Goal: Transaction & Acquisition: Purchase product/service

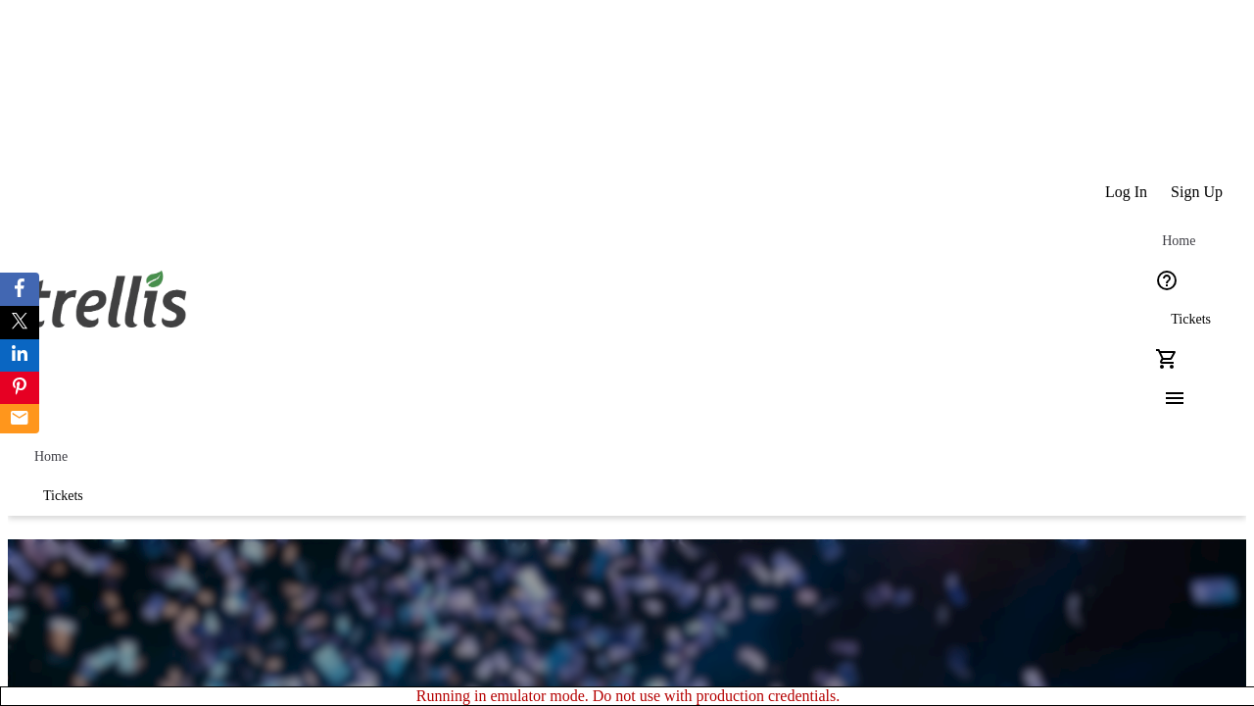
click at [1171, 312] on span "Tickets" at bounding box center [1191, 320] width 40 height 16
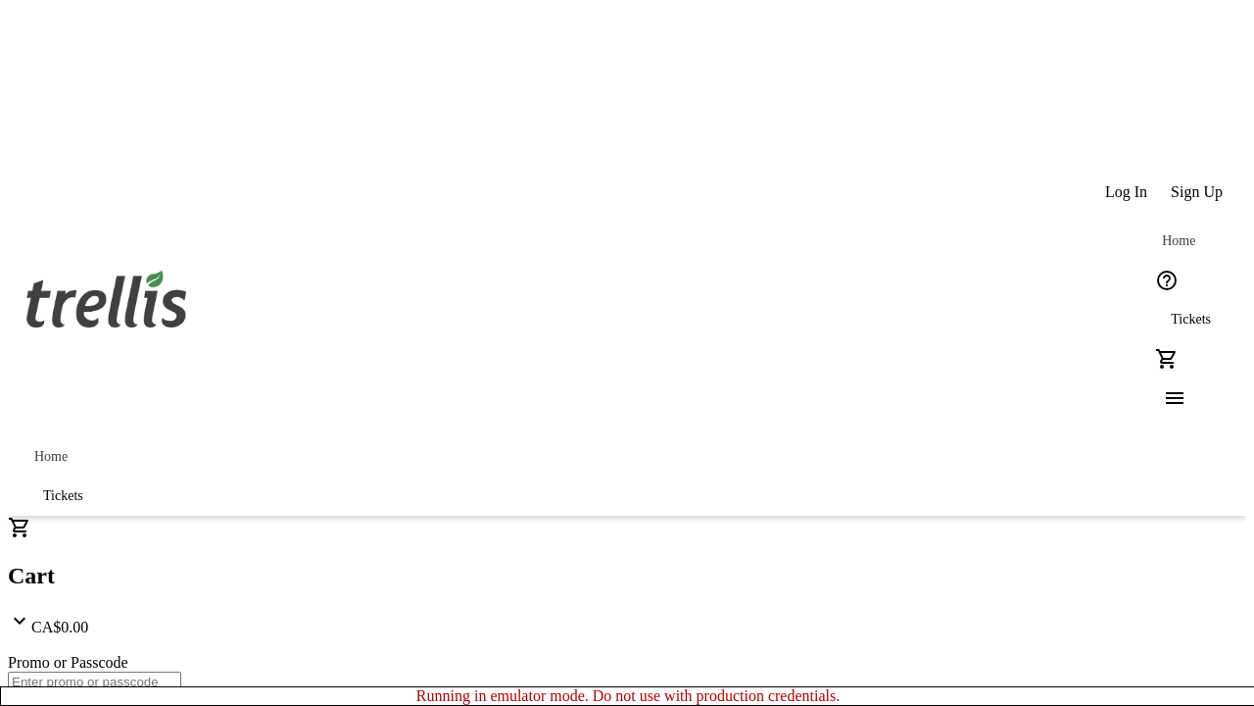
type input "1"
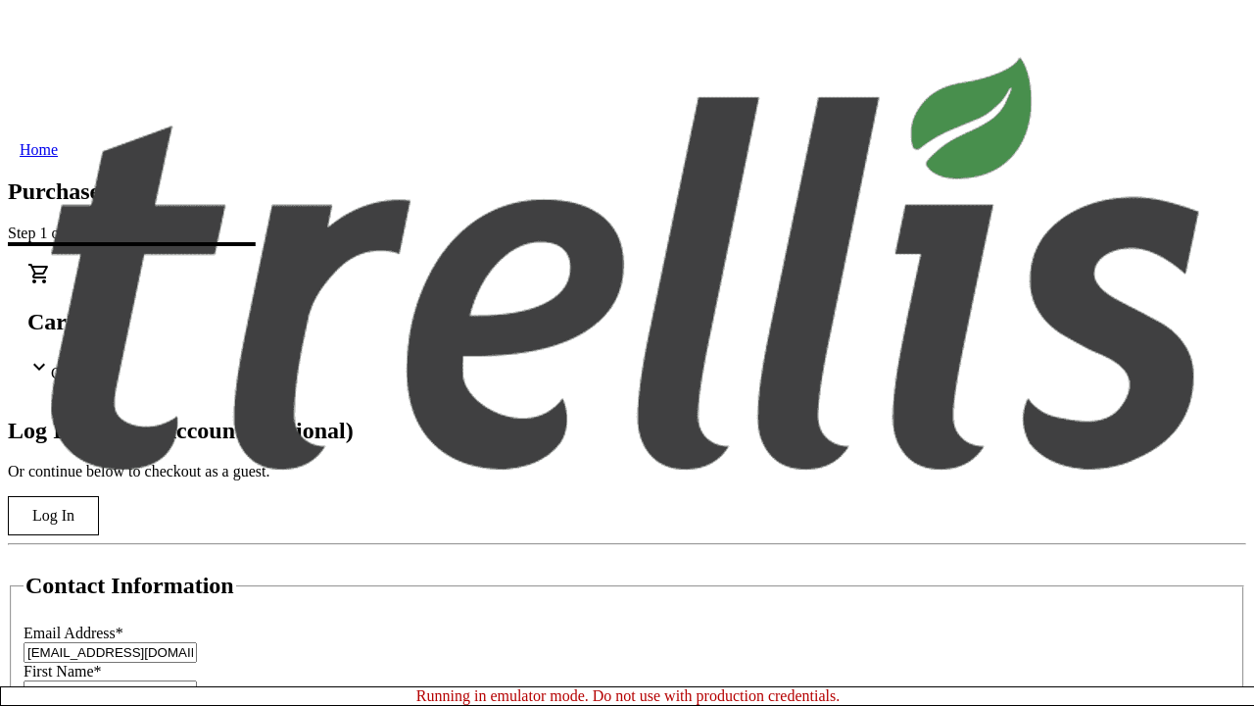
scroll to position [195, 0]
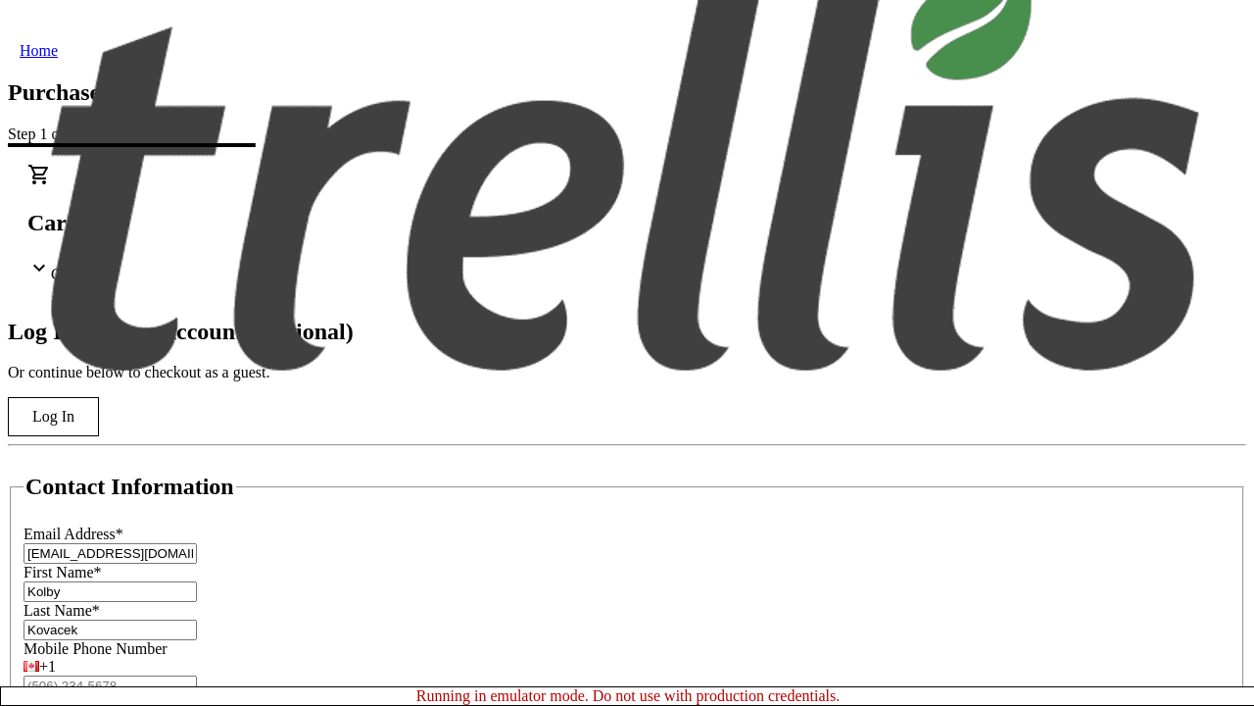
type input "Kovacek"
